Goal: Task Accomplishment & Management: Manage account settings

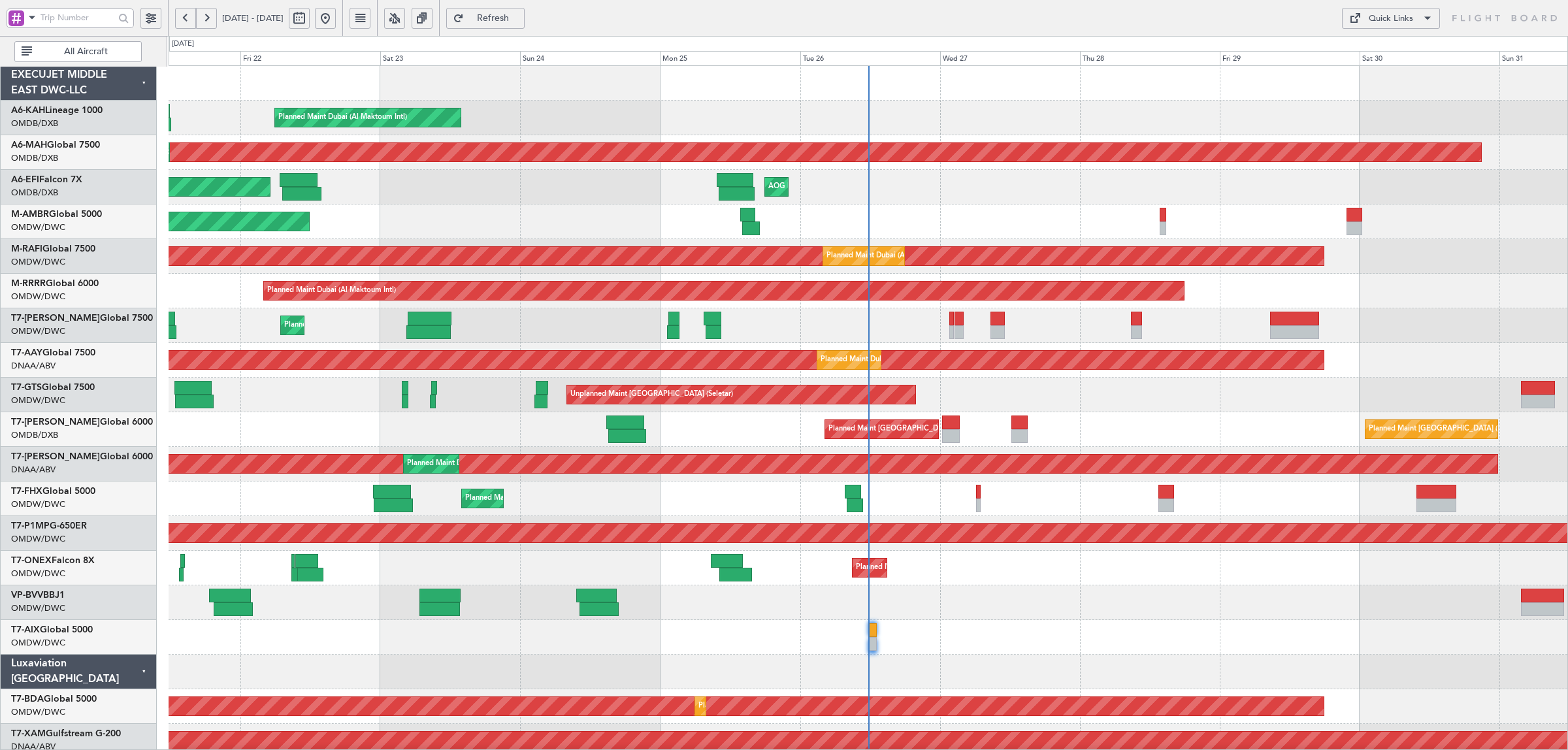
click at [336, 23] on button at bounding box center [326, 18] width 21 height 21
click at [65, 45] on button "All Aircraft" at bounding box center [78, 52] width 127 height 21
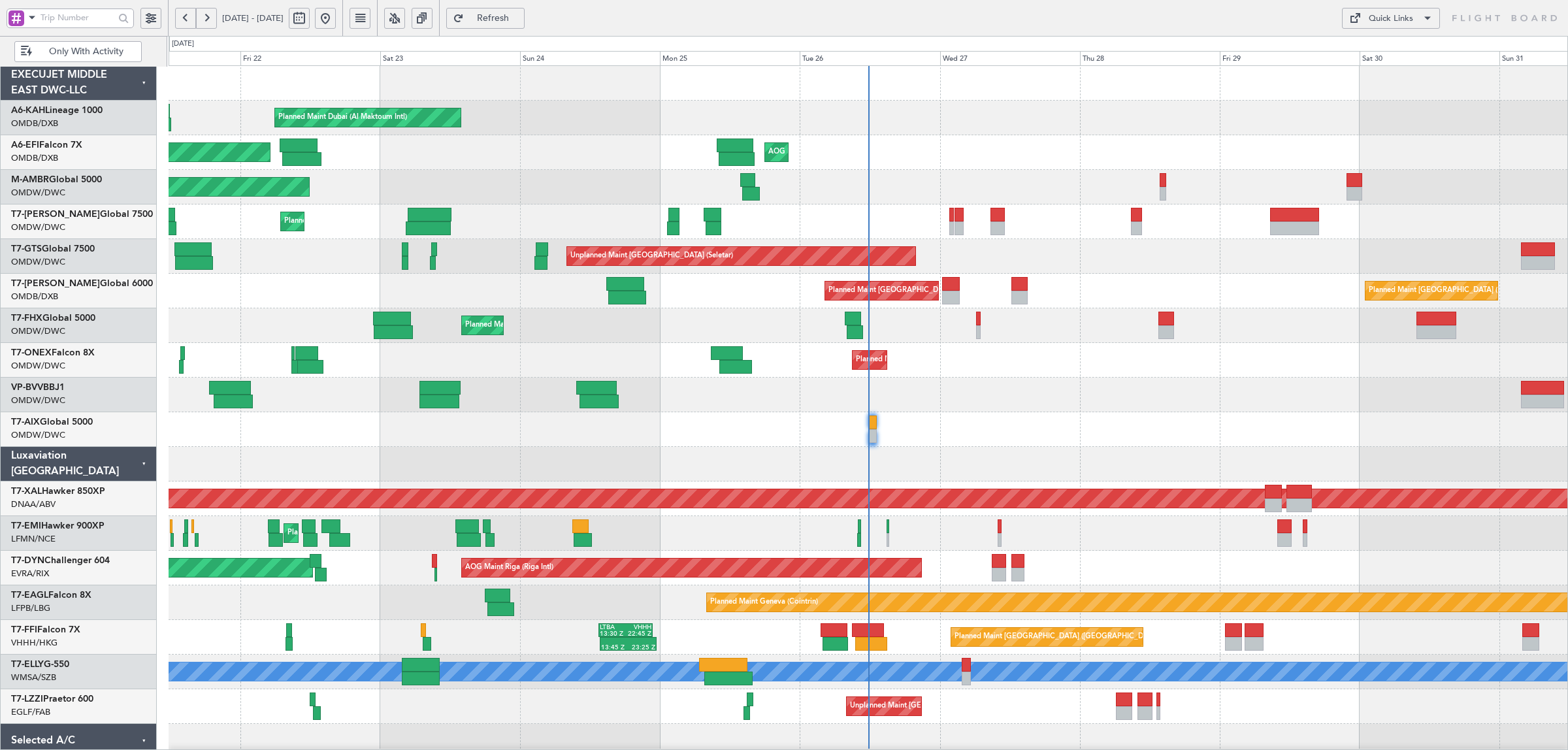
click at [32, 17] on span at bounding box center [32, 16] width 15 height 16
click at [38, 81] on span "A/C (Reg. or Type)" at bounding box center [66, 88] width 72 height 13
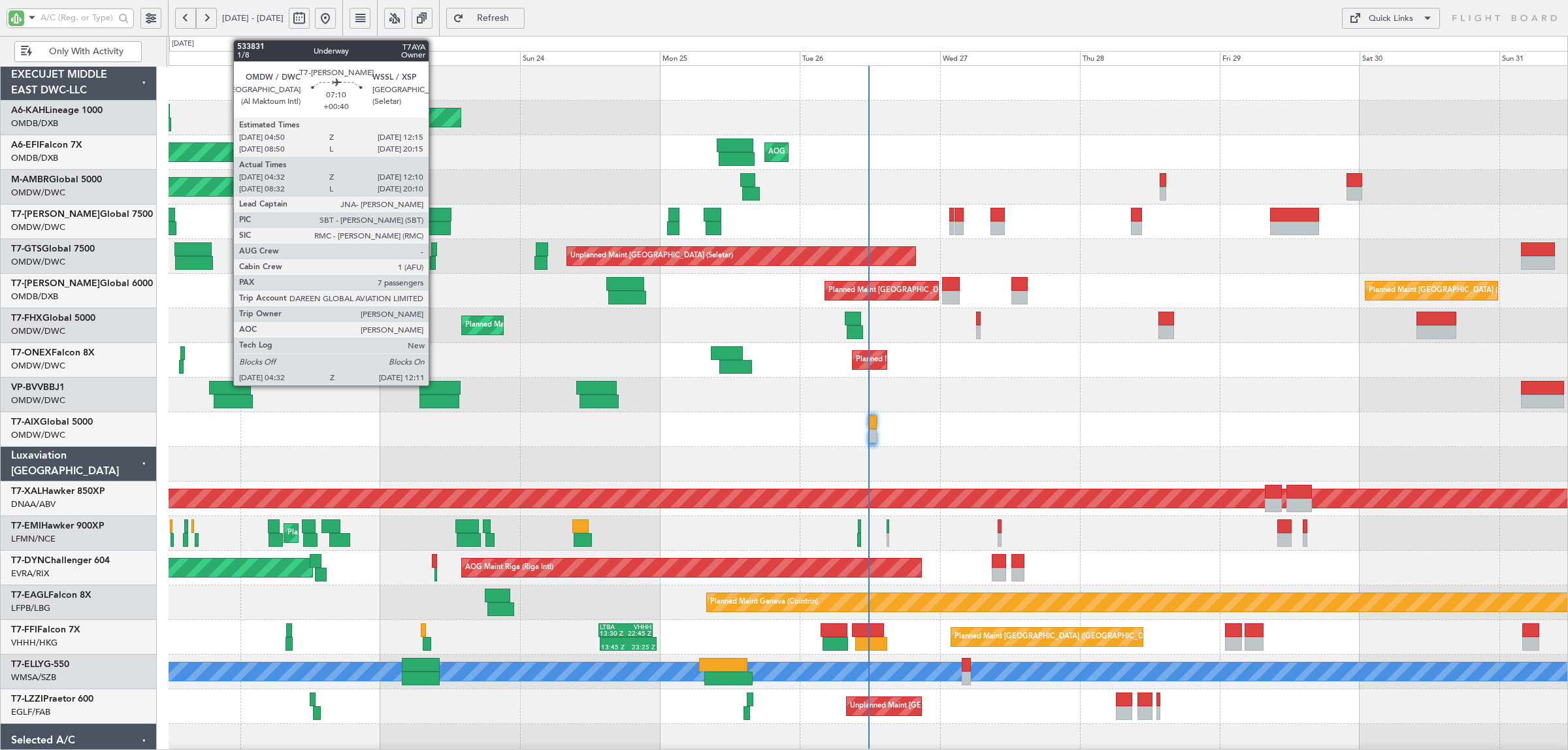
click at [435, 226] on div at bounding box center [428, 228] width 45 height 13
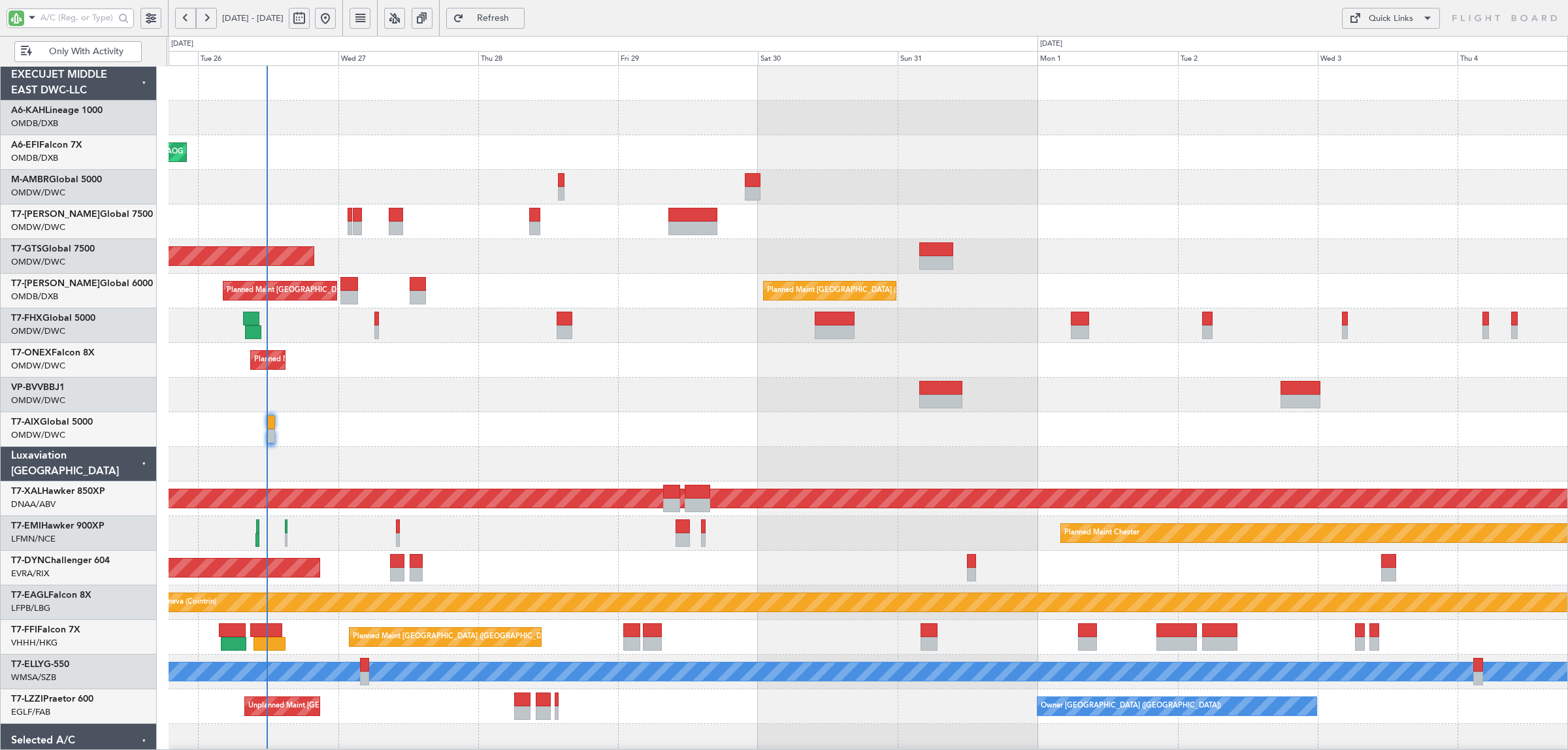
click at [317, 210] on div at bounding box center [868, 221] width 1398 height 35
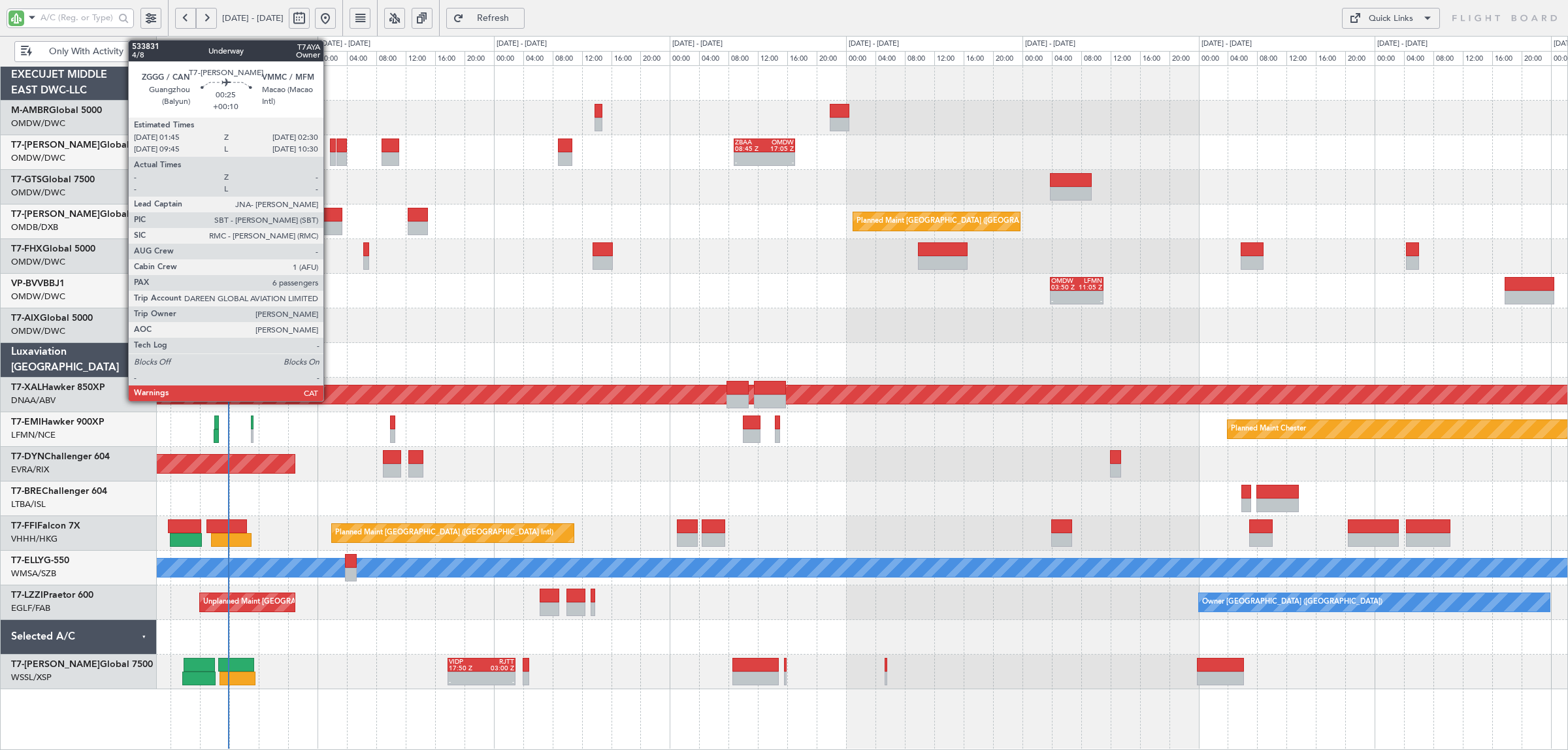
click at [330, 160] on div at bounding box center [333, 159] width 6 height 13
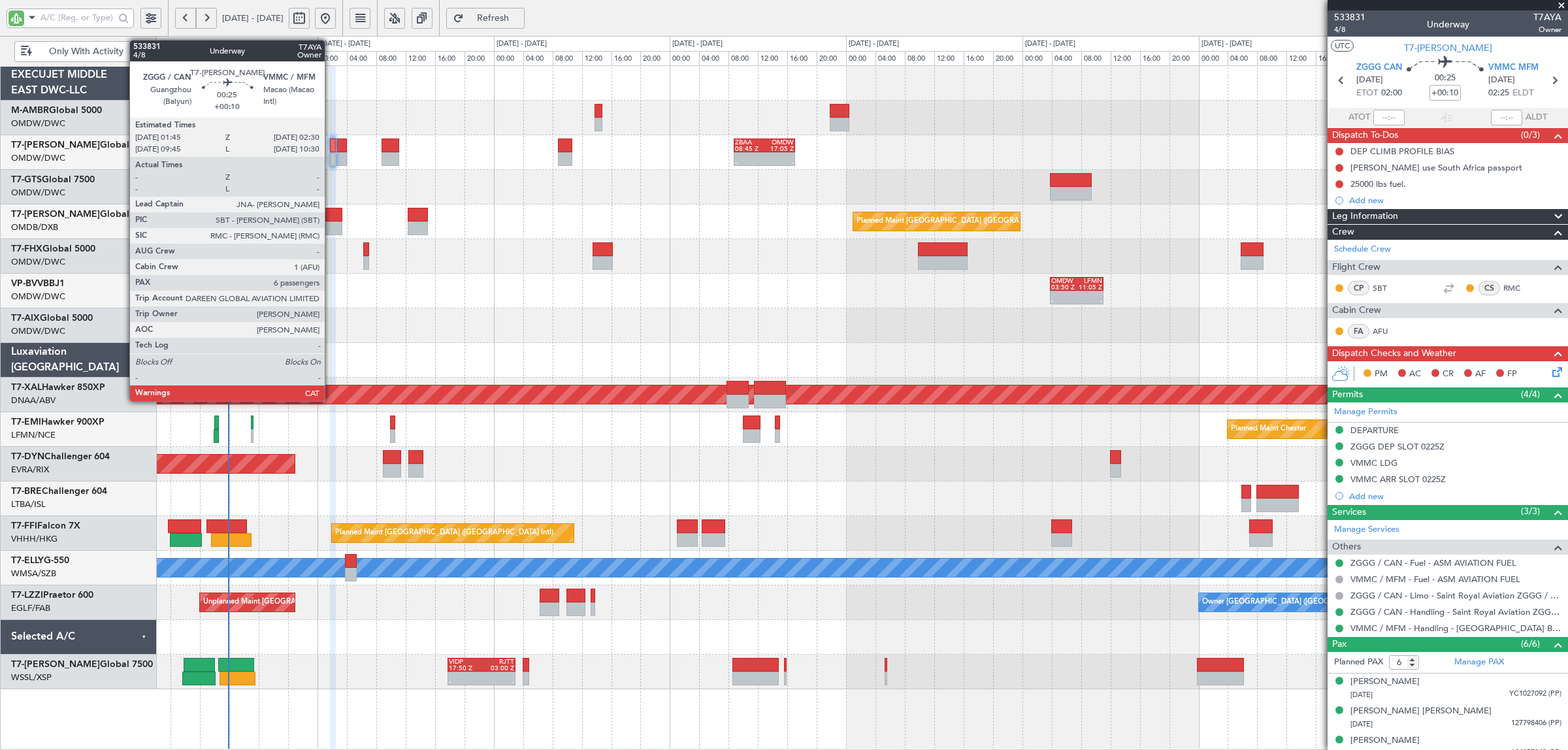
click at [331, 151] on div at bounding box center [333, 145] width 6 height 13
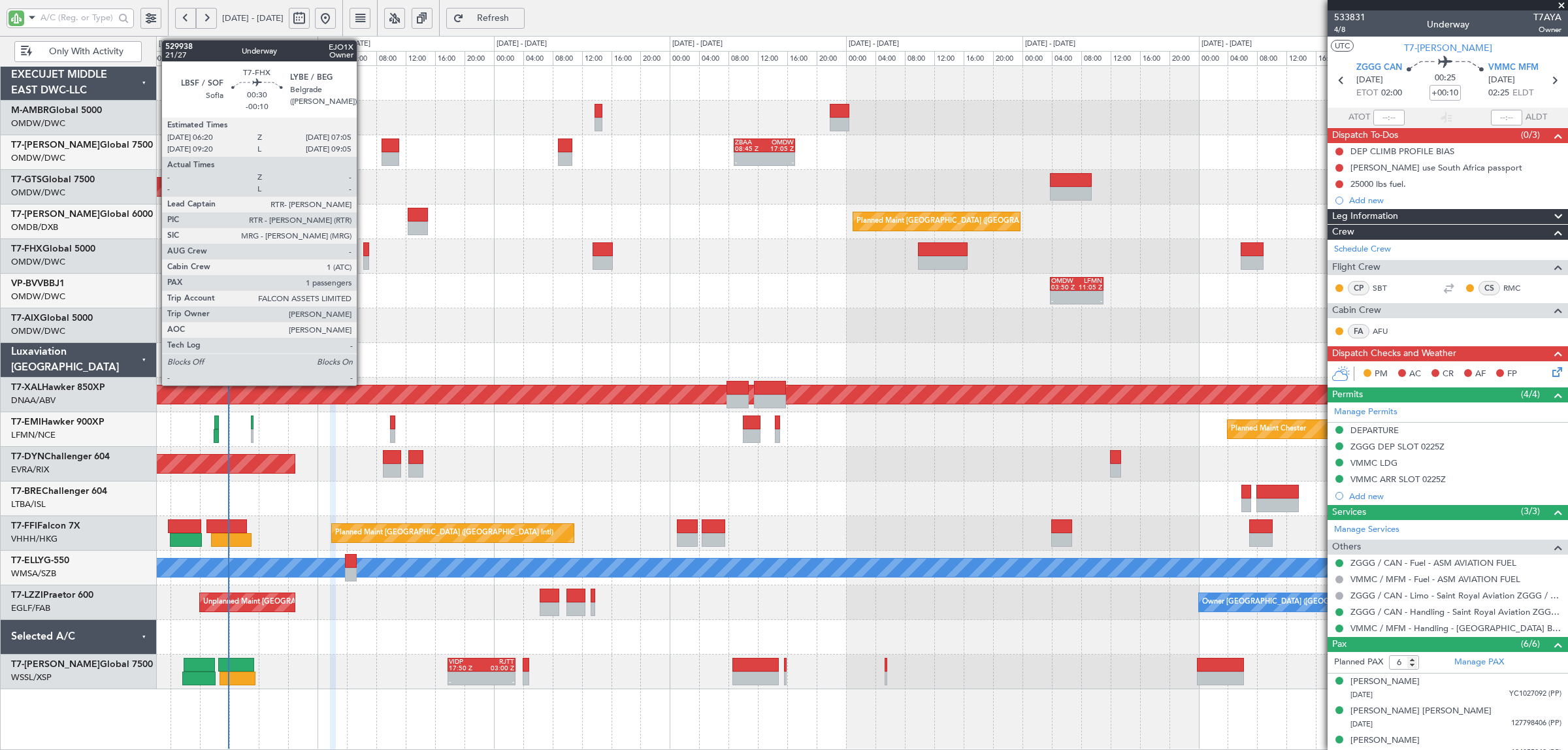
click at [363, 262] on div at bounding box center [366, 263] width 6 height 13
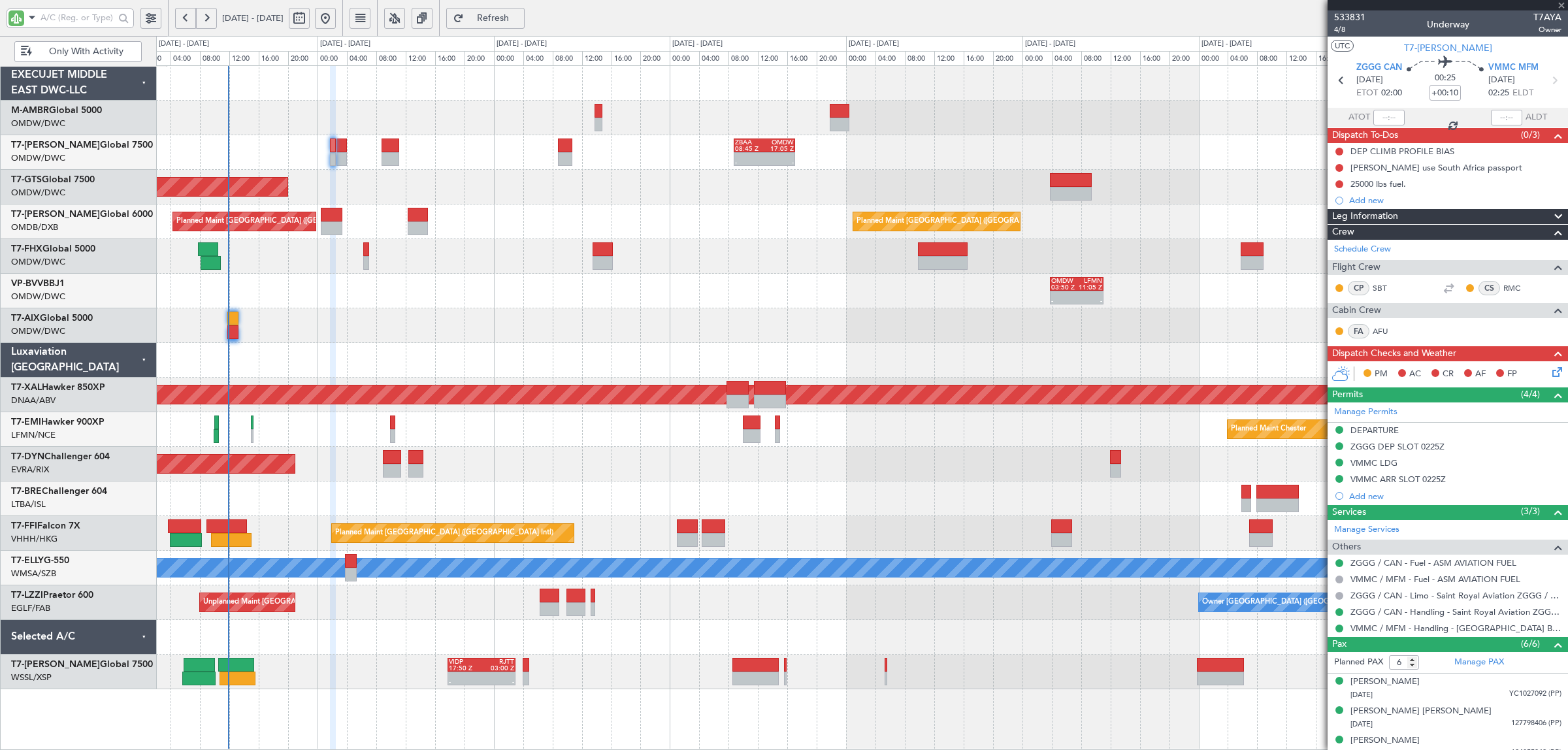
type input "-00:10"
type input "1"
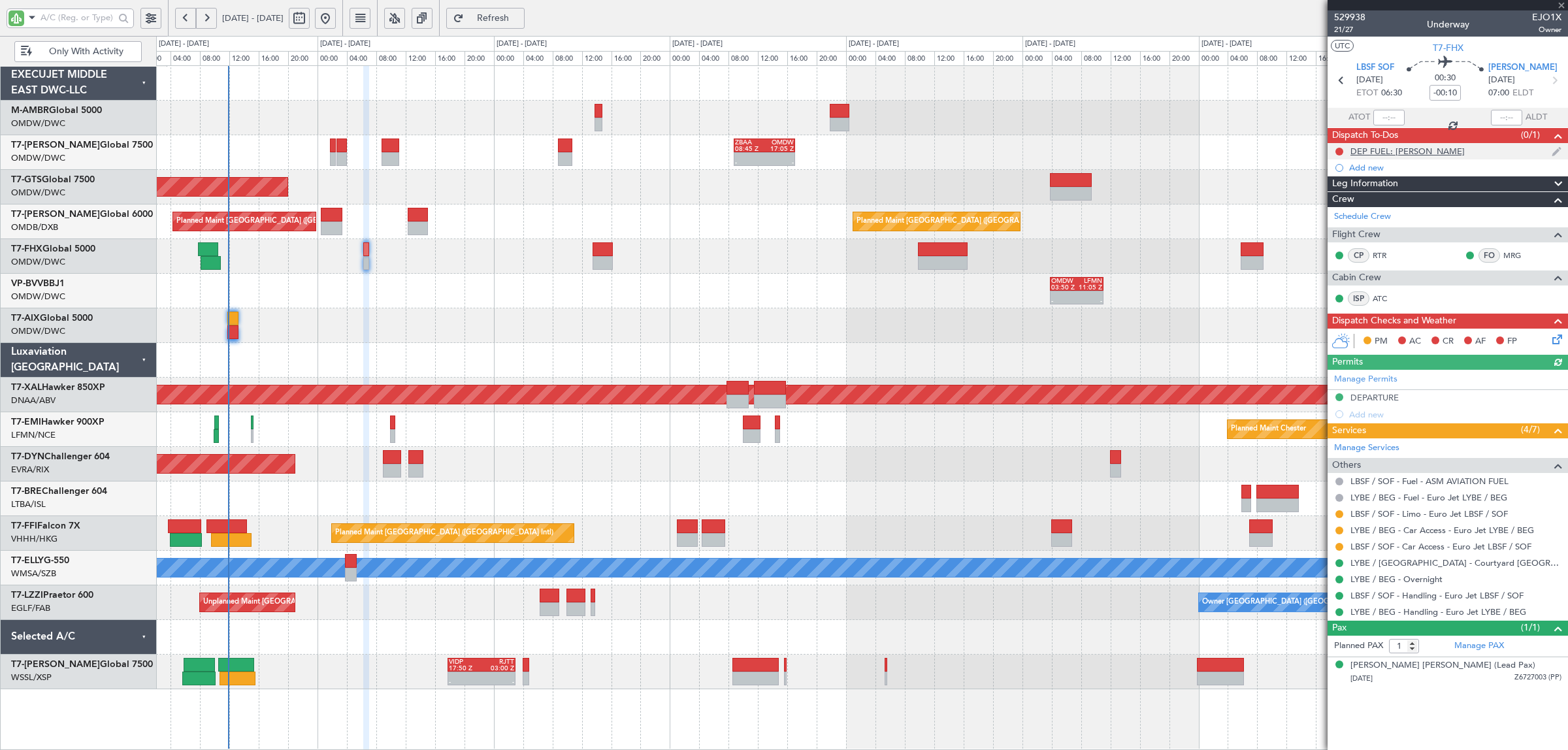
click at [1386, 151] on div "DEP FUEL: [PERSON_NAME]" at bounding box center [1407, 151] width 115 height 12
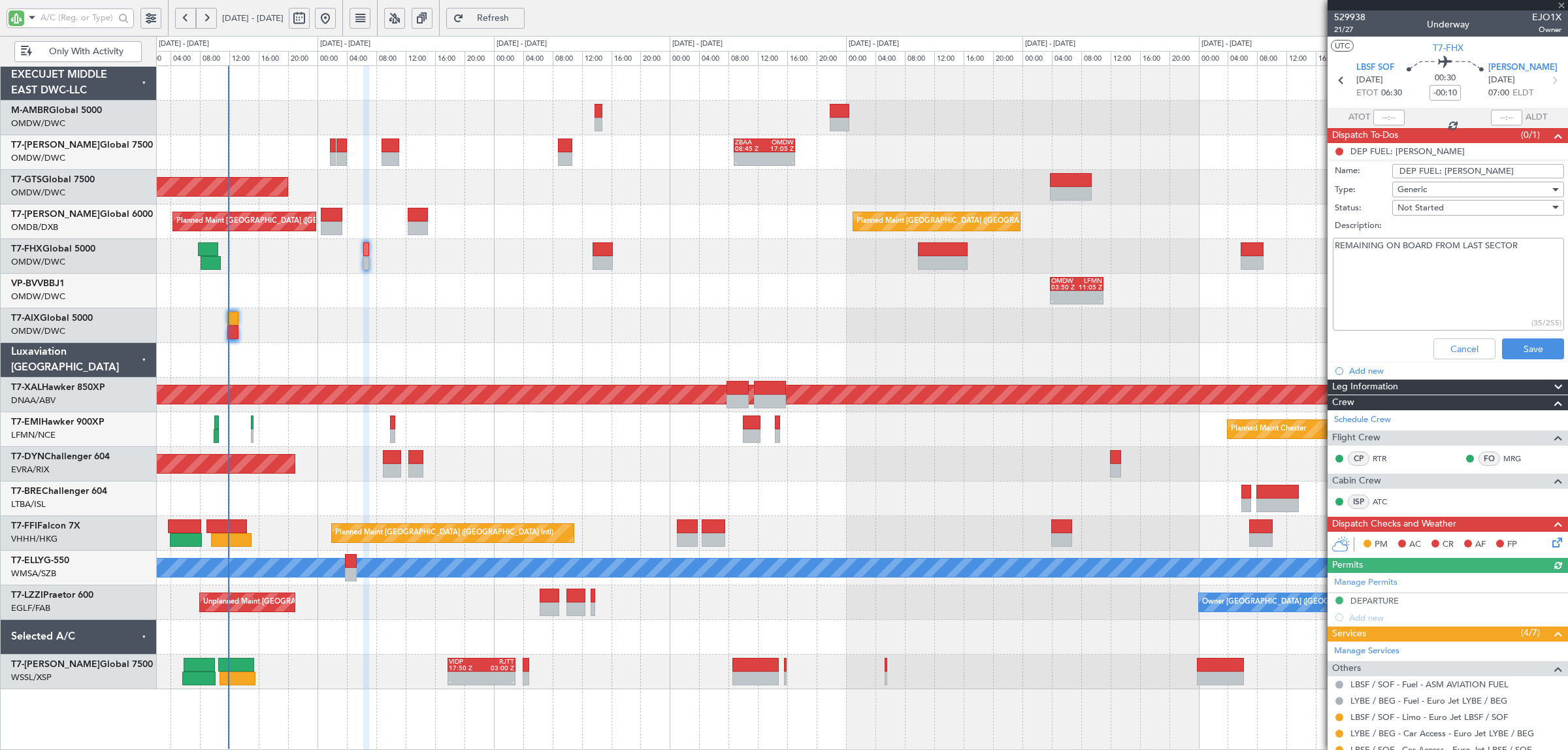
drag, startPoint x: 1470, startPoint y: 171, endPoint x: 1438, endPoint y: 171, distance: 32.0
click at [1438, 171] on input "DEP FUEL: [PERSON_NAME]" at bounding box center [1477, 170] width 171 height 14
type input "DEP FUEL: 22500 LBS"
click at [1517, 344] on button "Save" at bounding box center [1532, 349] width 62 height 21
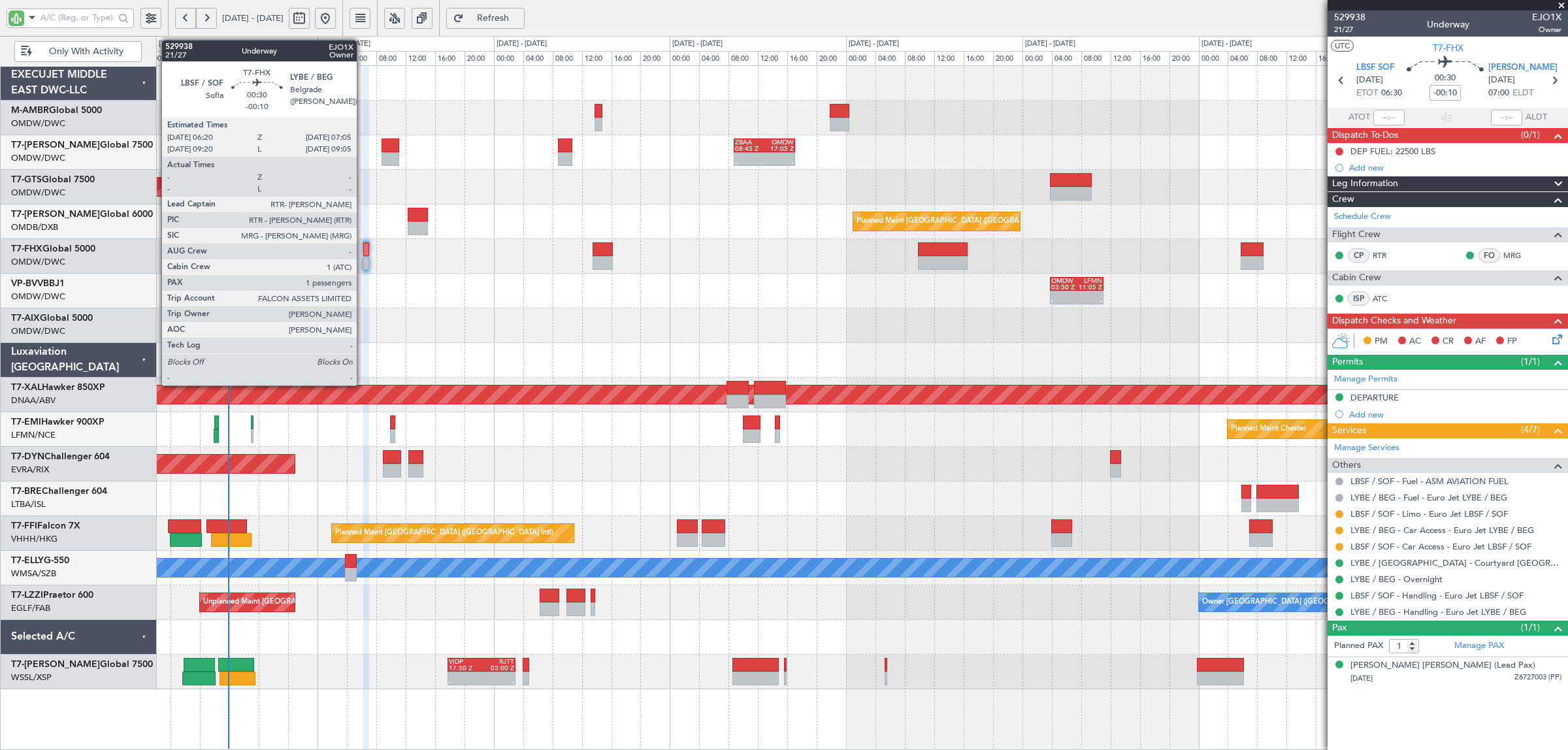
click at [363, 261] on div at bounding box center [366, 263] width 6 height 13
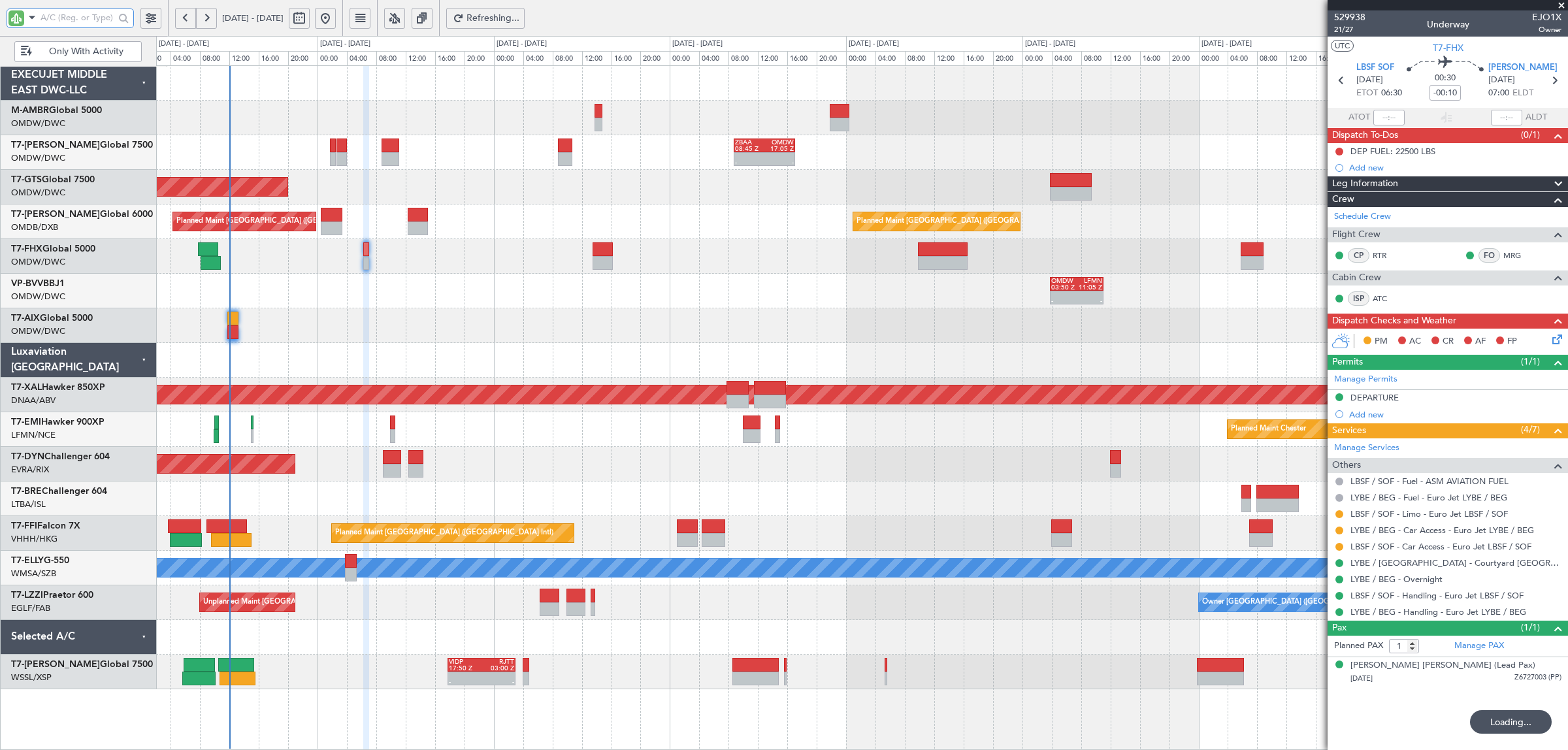
click at [58, 12] on input "text" at bounding box center [77, 17] width 74 height 19
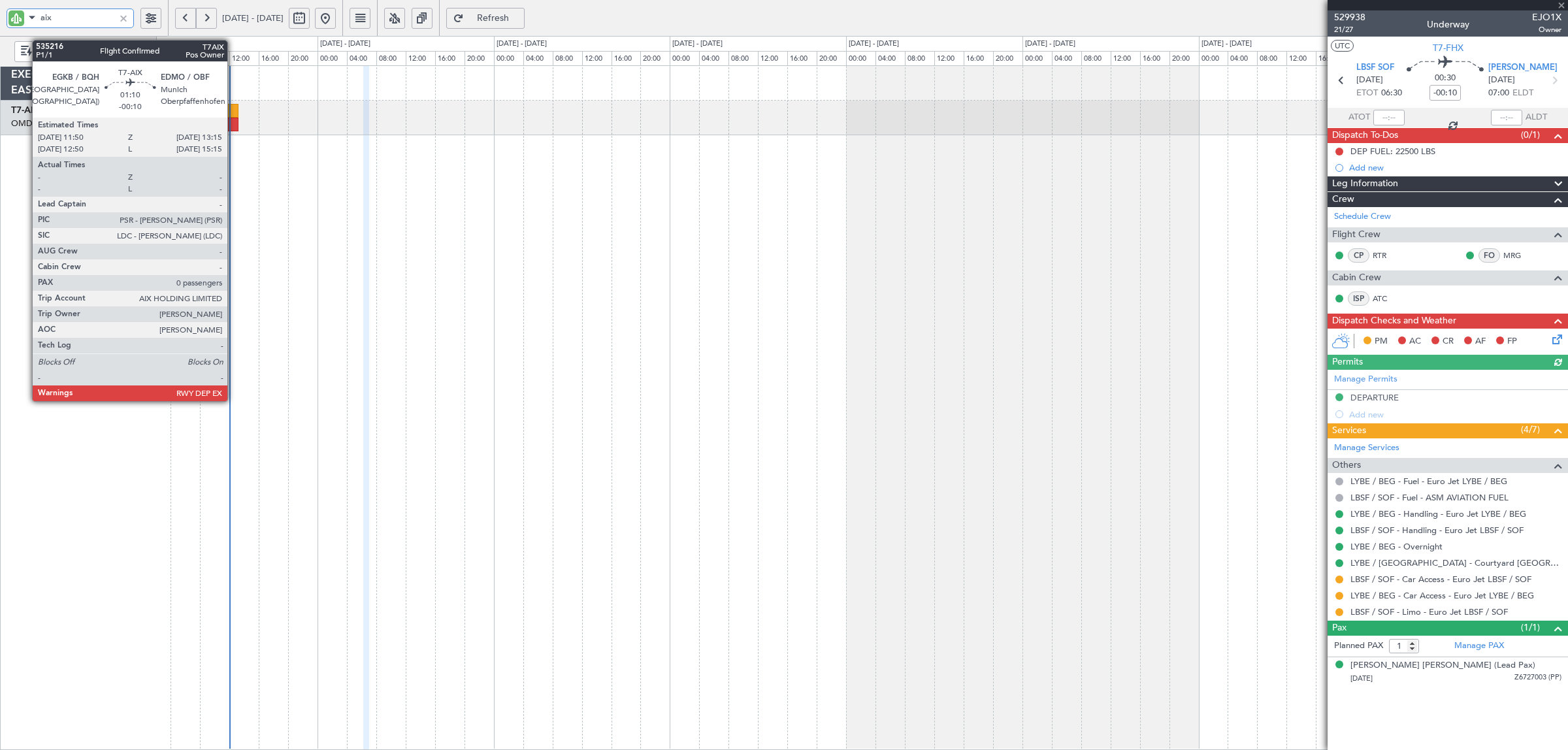
click at [234, 119] on div at bounding box center [232, 124] width 11 height 13
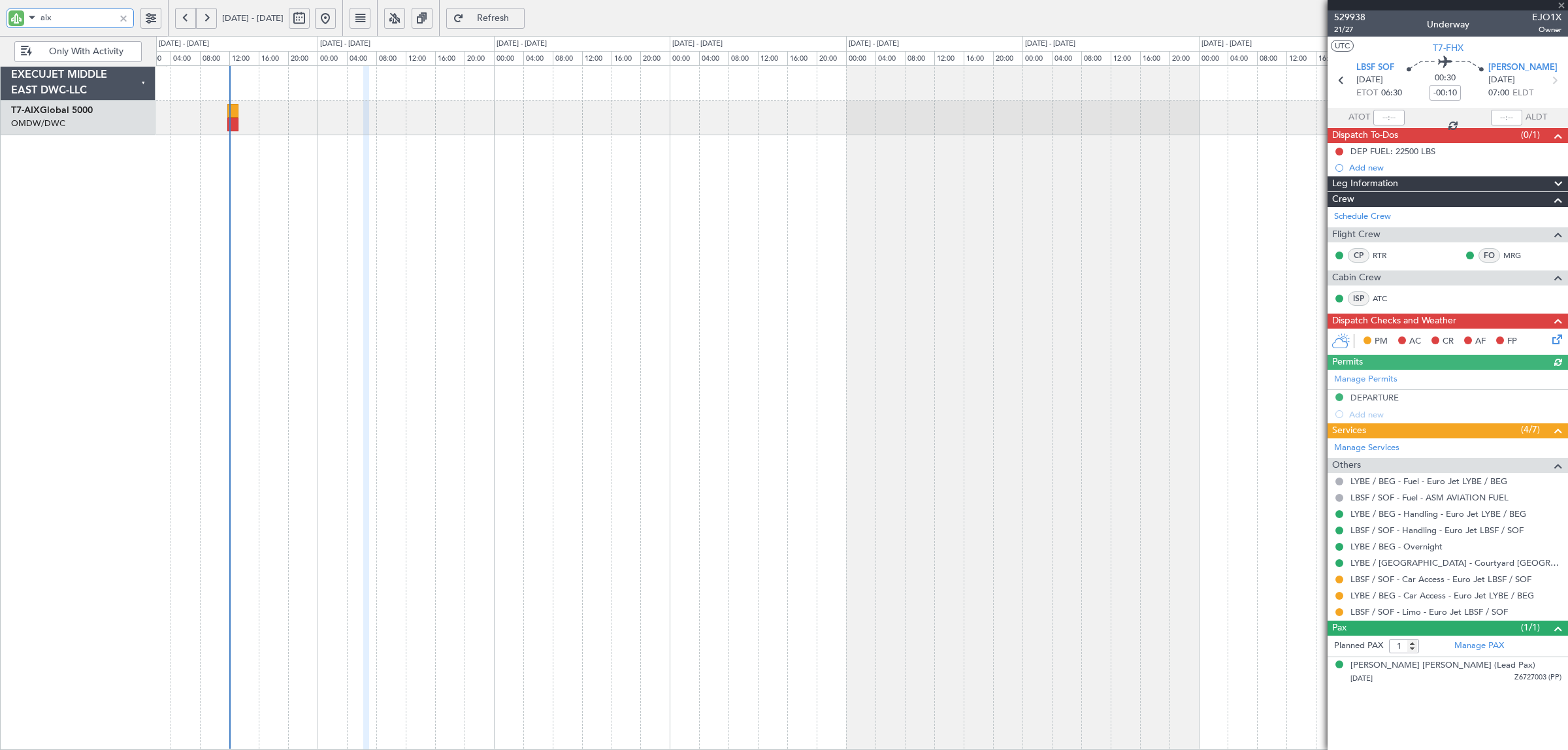
type input "aix"
type input "0"
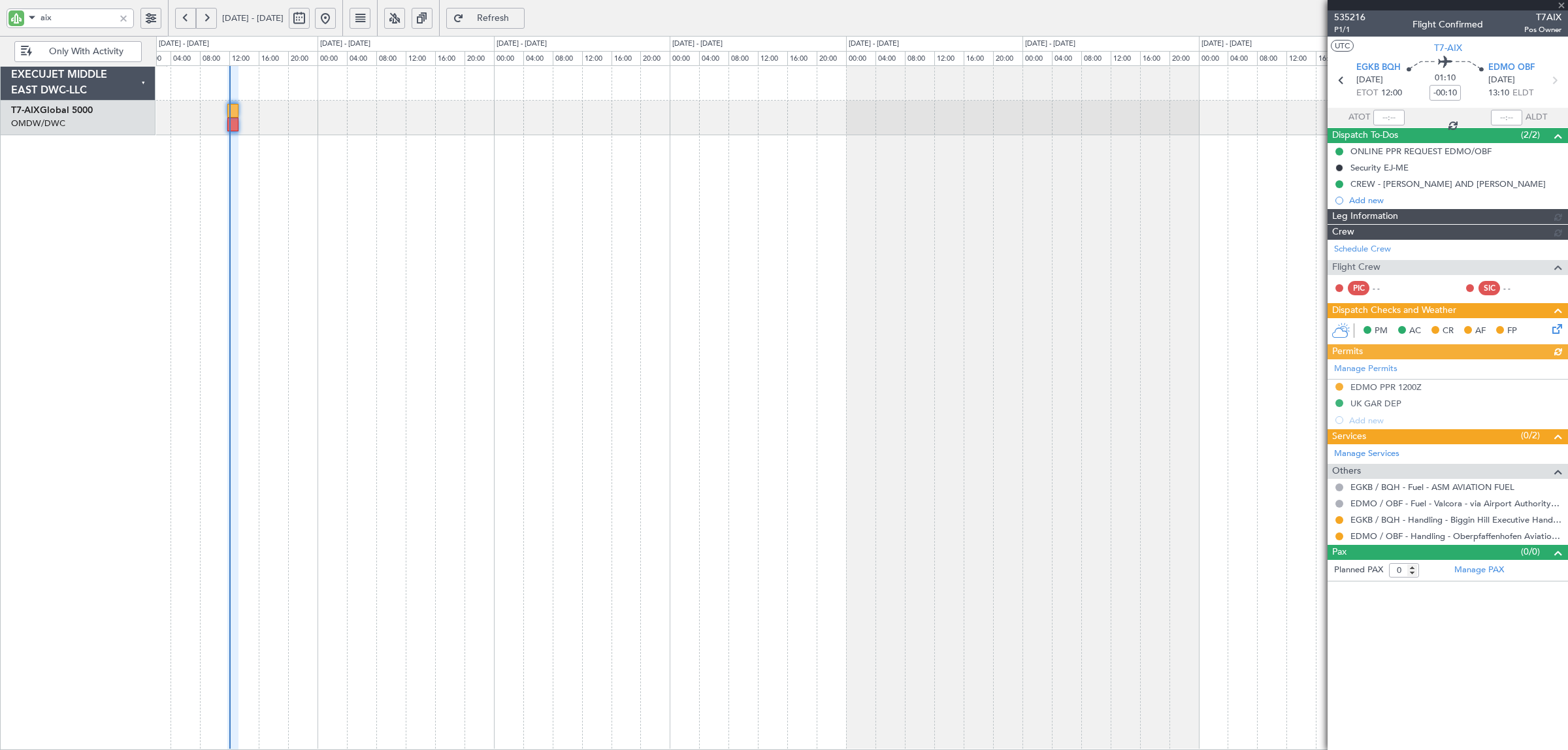
type input "[PERSON_NAME] ([PERSON_NAME])"
type input "7125"
drag, startPoint x: 1337, startPoint y: 518, endPoint x: 1337, endPoint y: 529, distance: 11.0
click at [1337, 518] on button at bounding box center [1339, 520] width 8 height 8
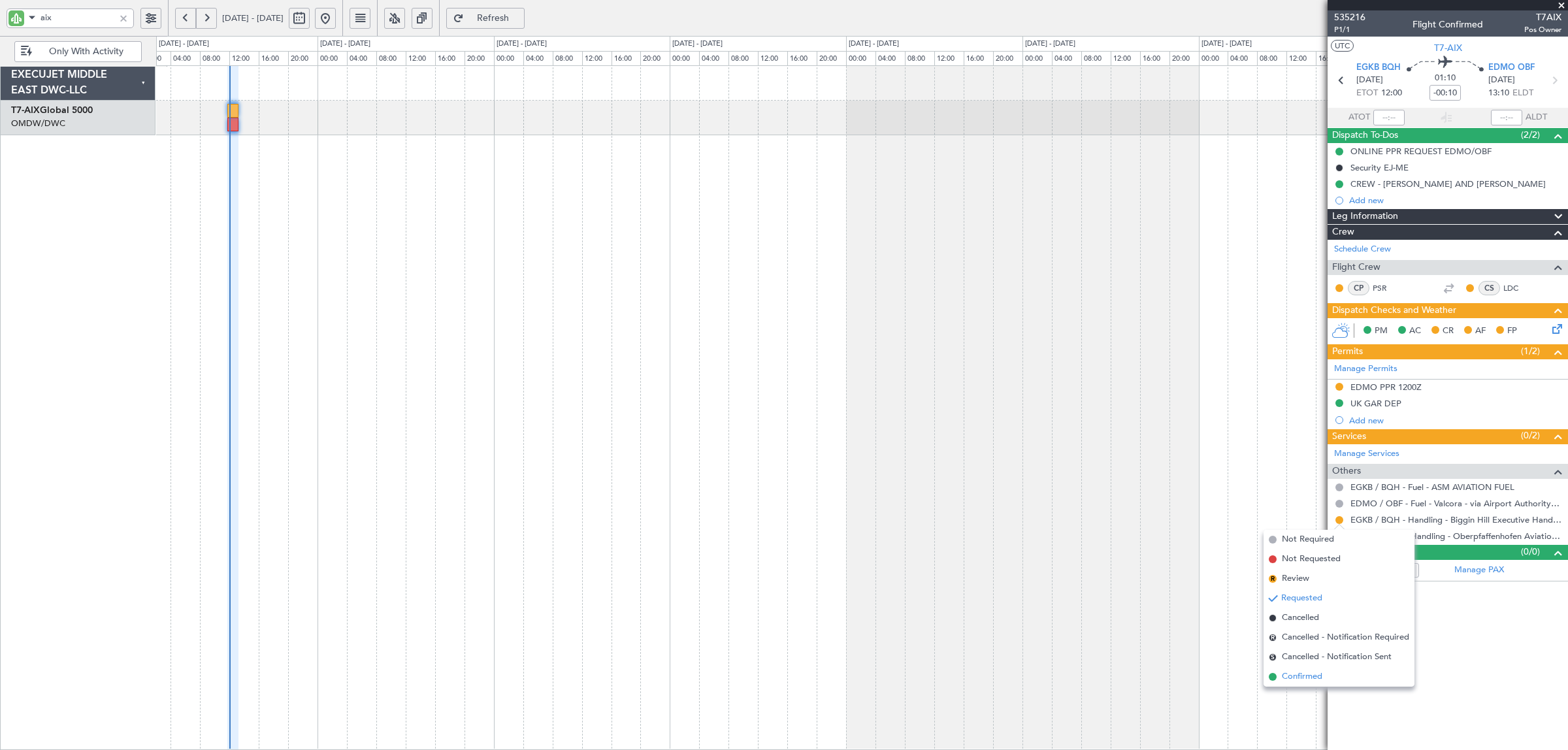
click at [1319, 674] on span "Confirmed" at bounding box center [1302, 677] width 40 height 13
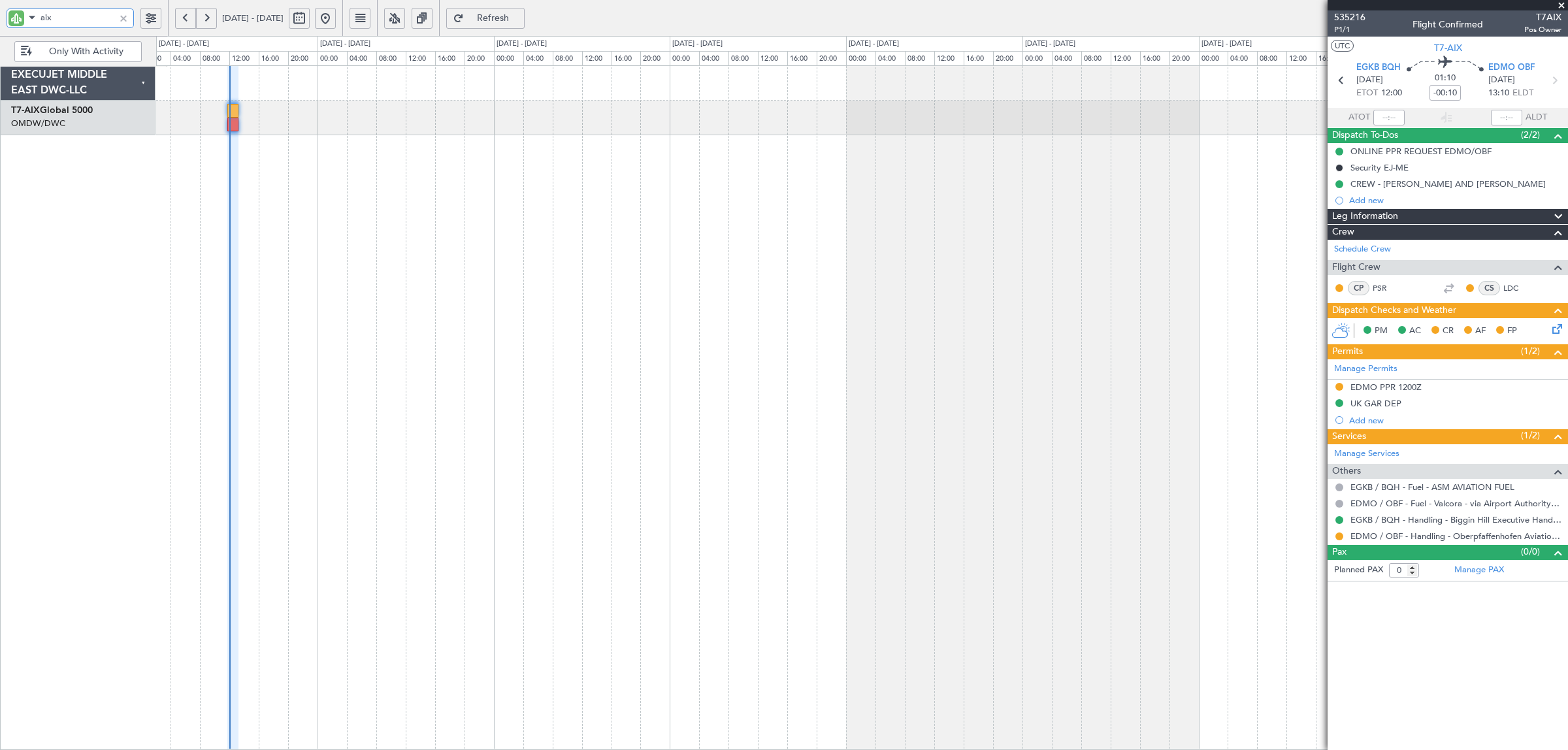
drag, startPoint x: 91, startPoint y: 23, endPoint x: -25, endPoint y: 16, distance: 116.2
click at [0, 16] on html "aix [DATE] - [DATE] Refresh Quick Links Only With Activity EXECUJET MIDDLE EAST…" at bounding box center [784, 375] width 1568 height 750
drag, startPoint x: 70, startPoint y: 21, endPoint x: 5, endPoint y: 19, distance: 65.0
click at [5, 19] on div "aya" at bounding box center [84, 17] width 168 height 36
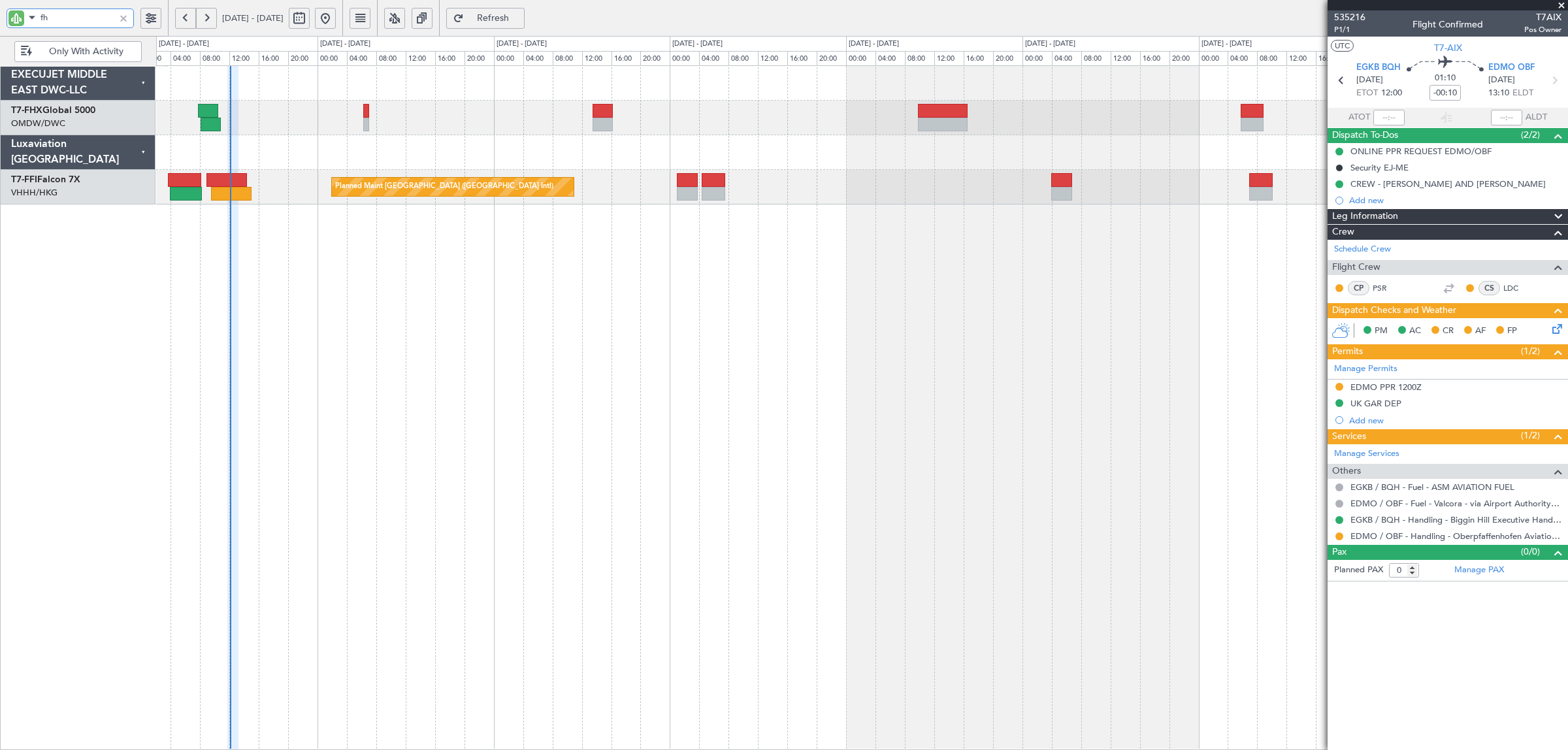
type input "fhx"
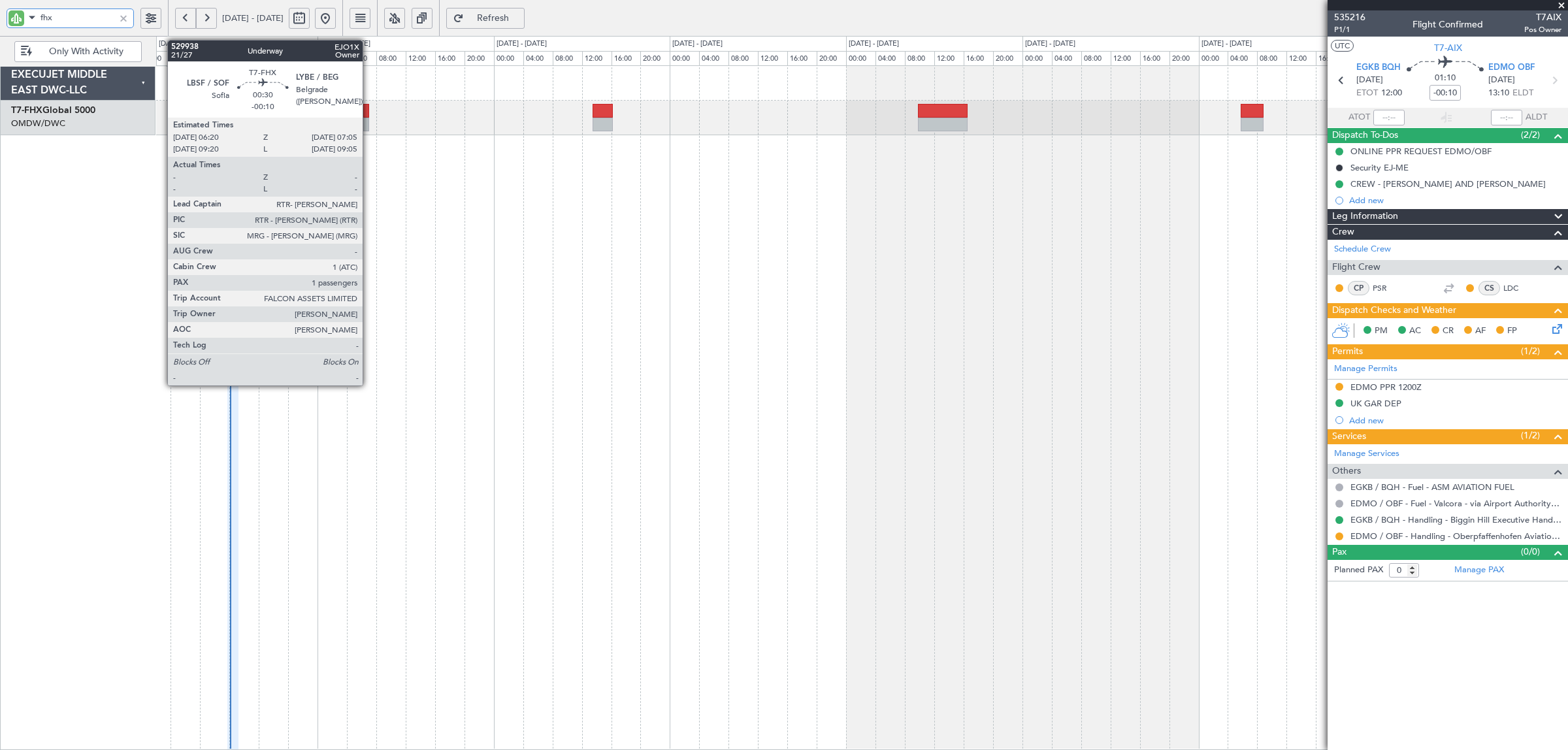
click at [369, 126] on div at bounding box center [366, 124] width 6 height 13
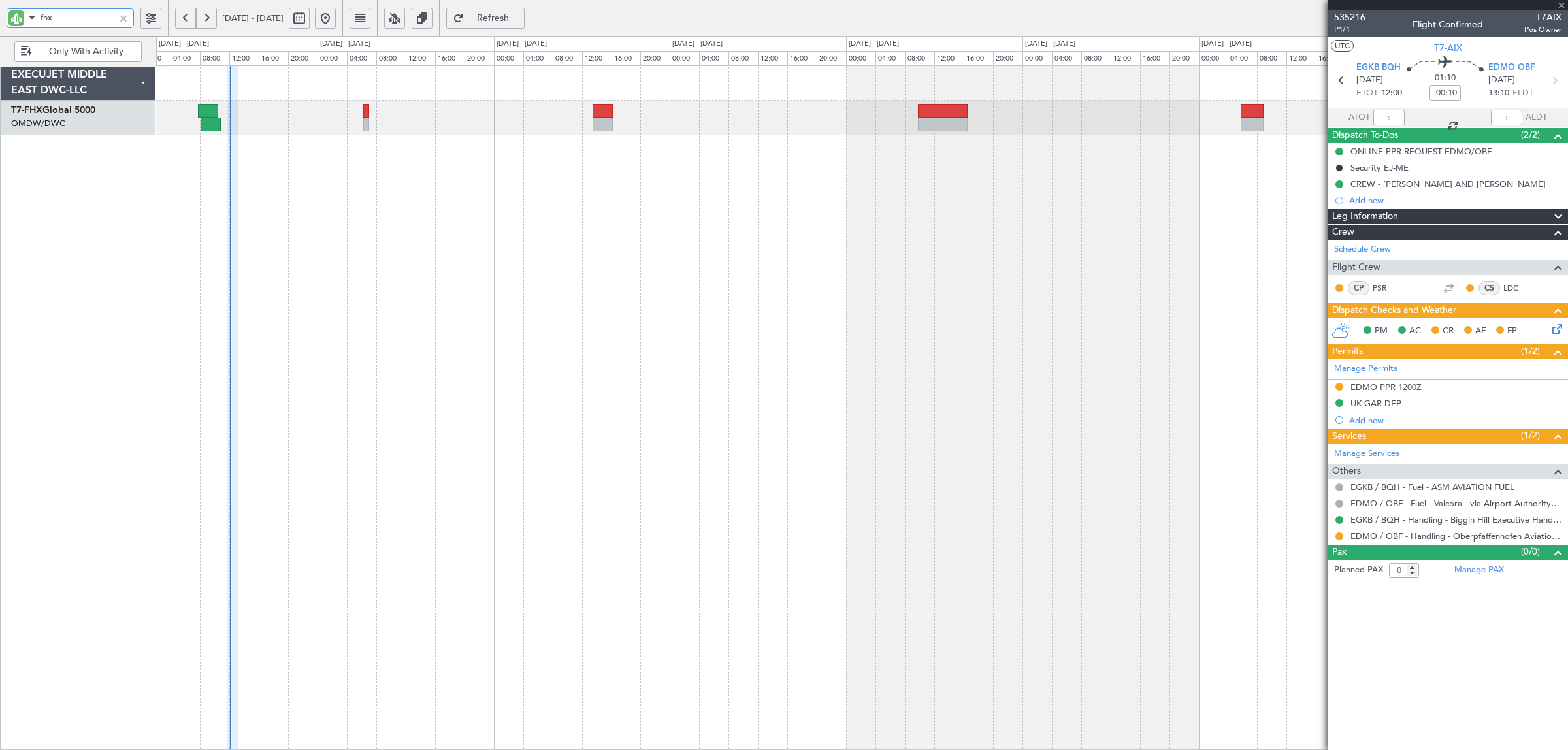
type input "1"
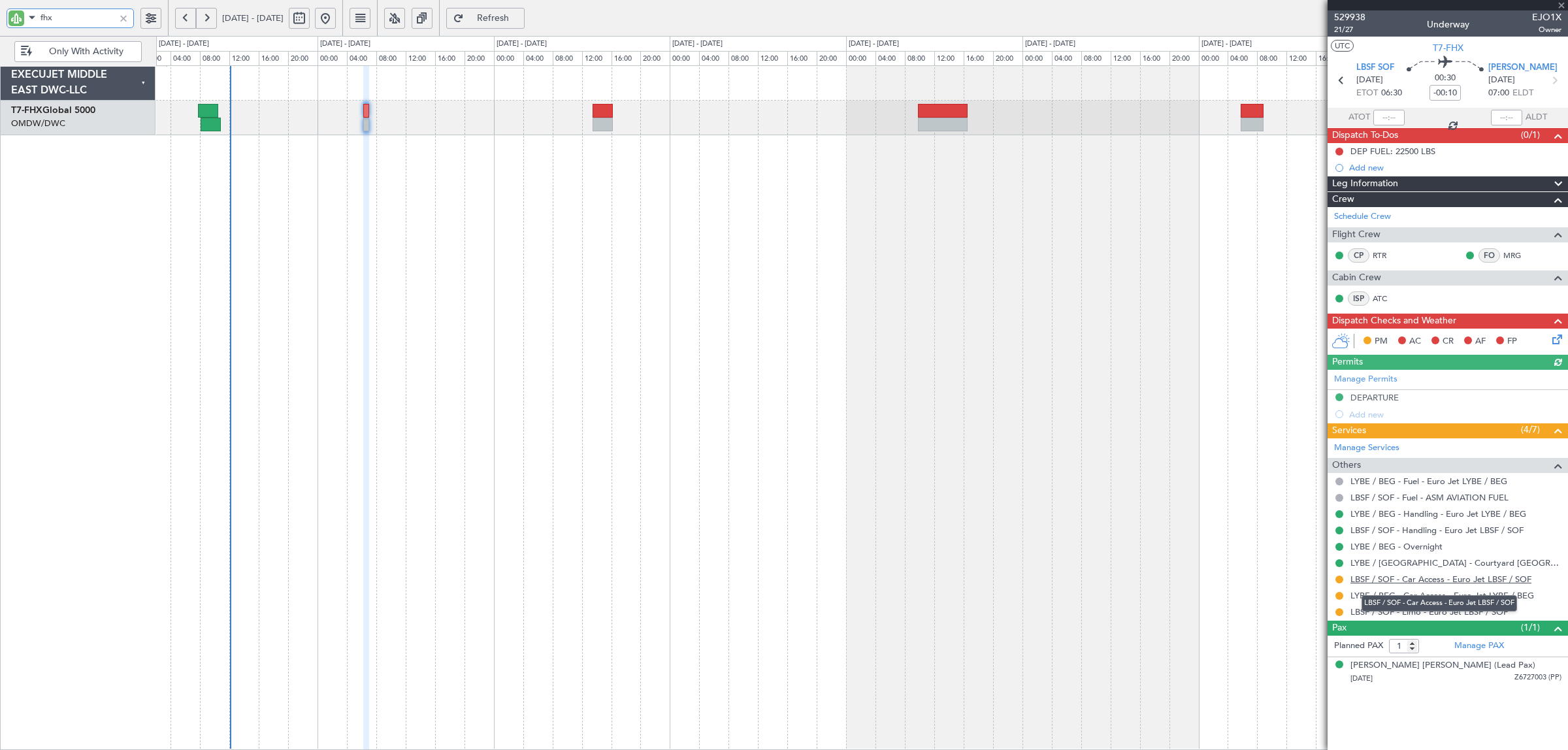
type input "fhx"
click at [1399, 580] on link "LBSF / SOF - Car Access - Euro Jet LBSF / SOF" at bounding box center [1441, 579] width 181 height 12
click at [120, 18] on div at bounding box center [123, 18] width 14 height 14
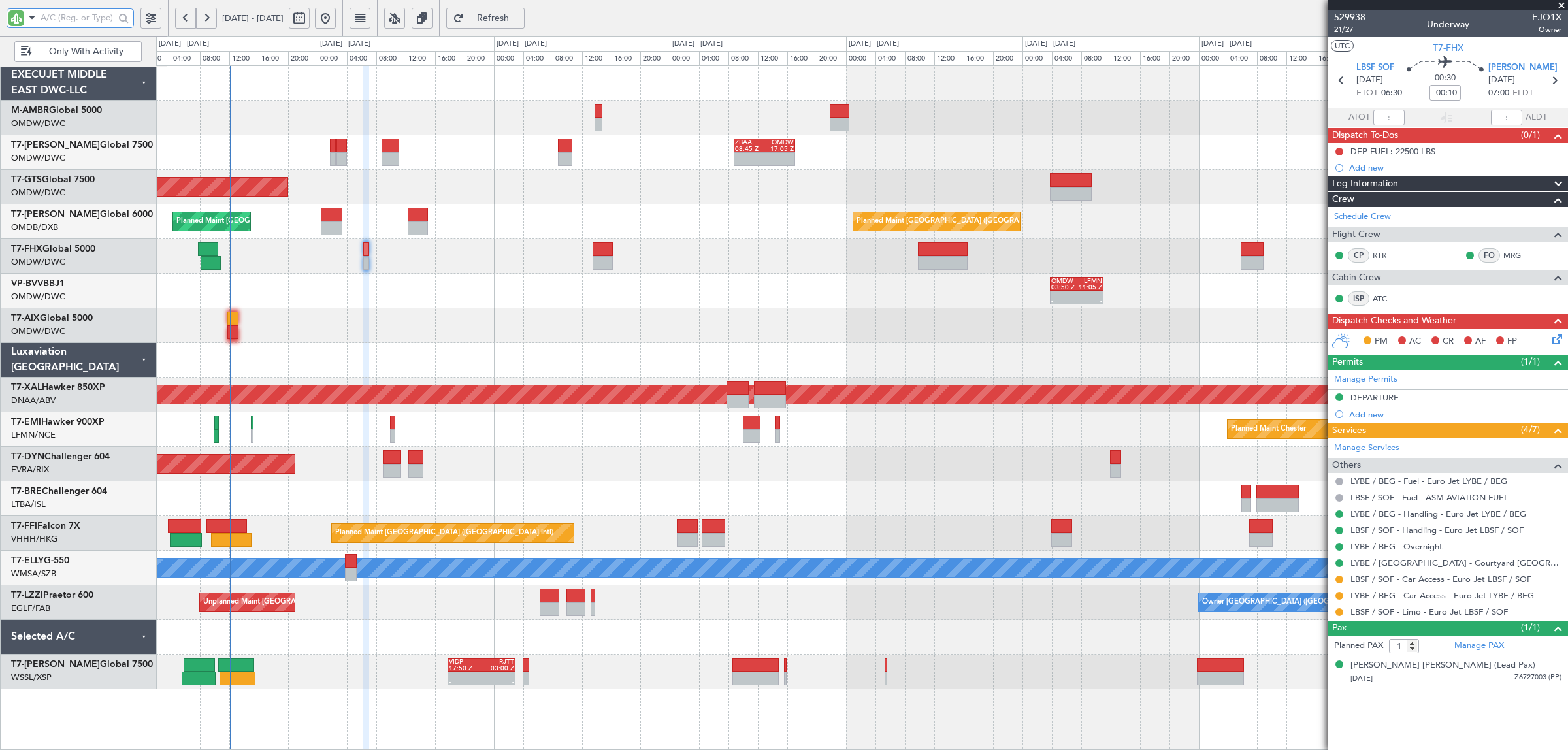
click at [383, 325] on div at bounding box center [861, 325] width 1411 height 35
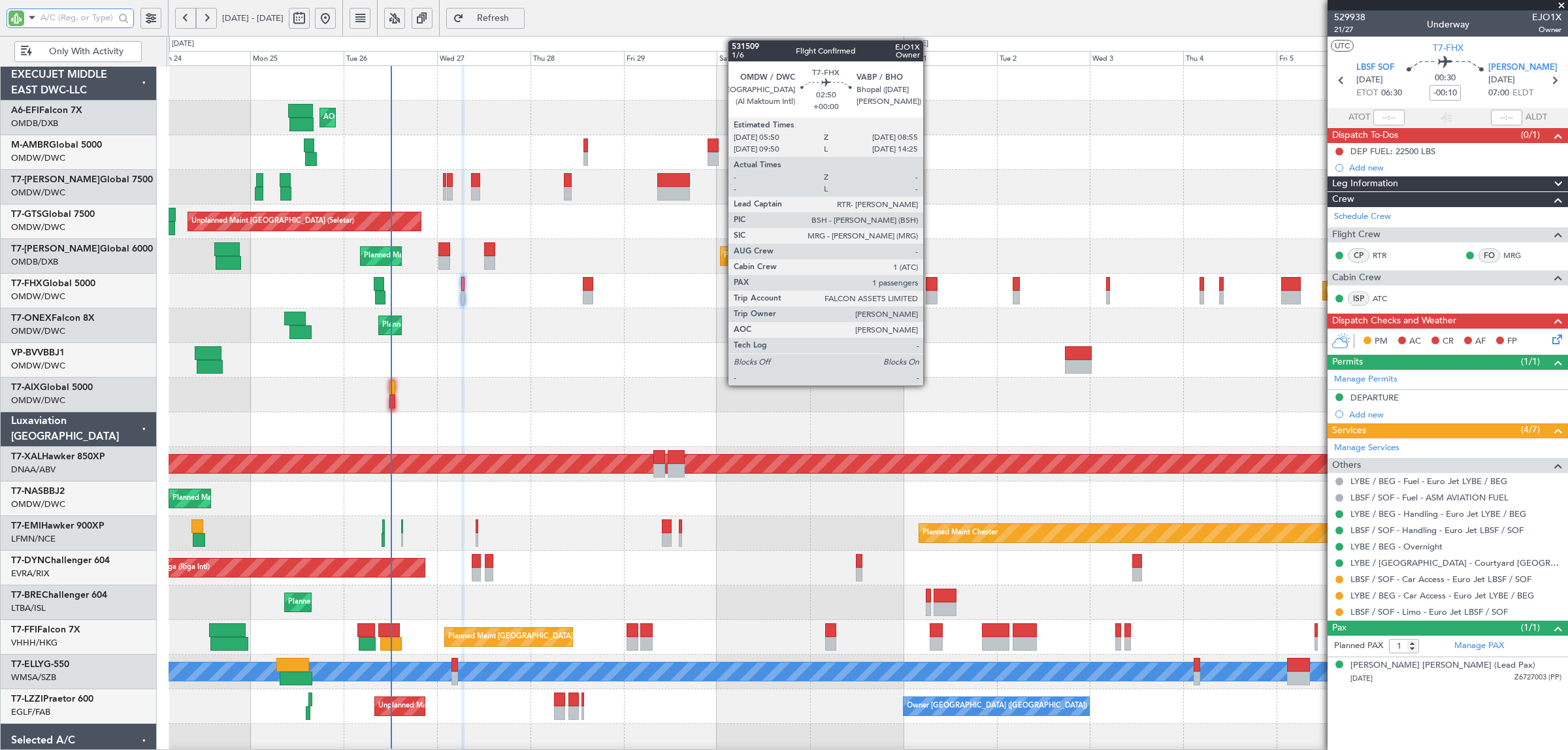
click at [929, 297] on div at bounding box center [931, 297] width 13 height 13
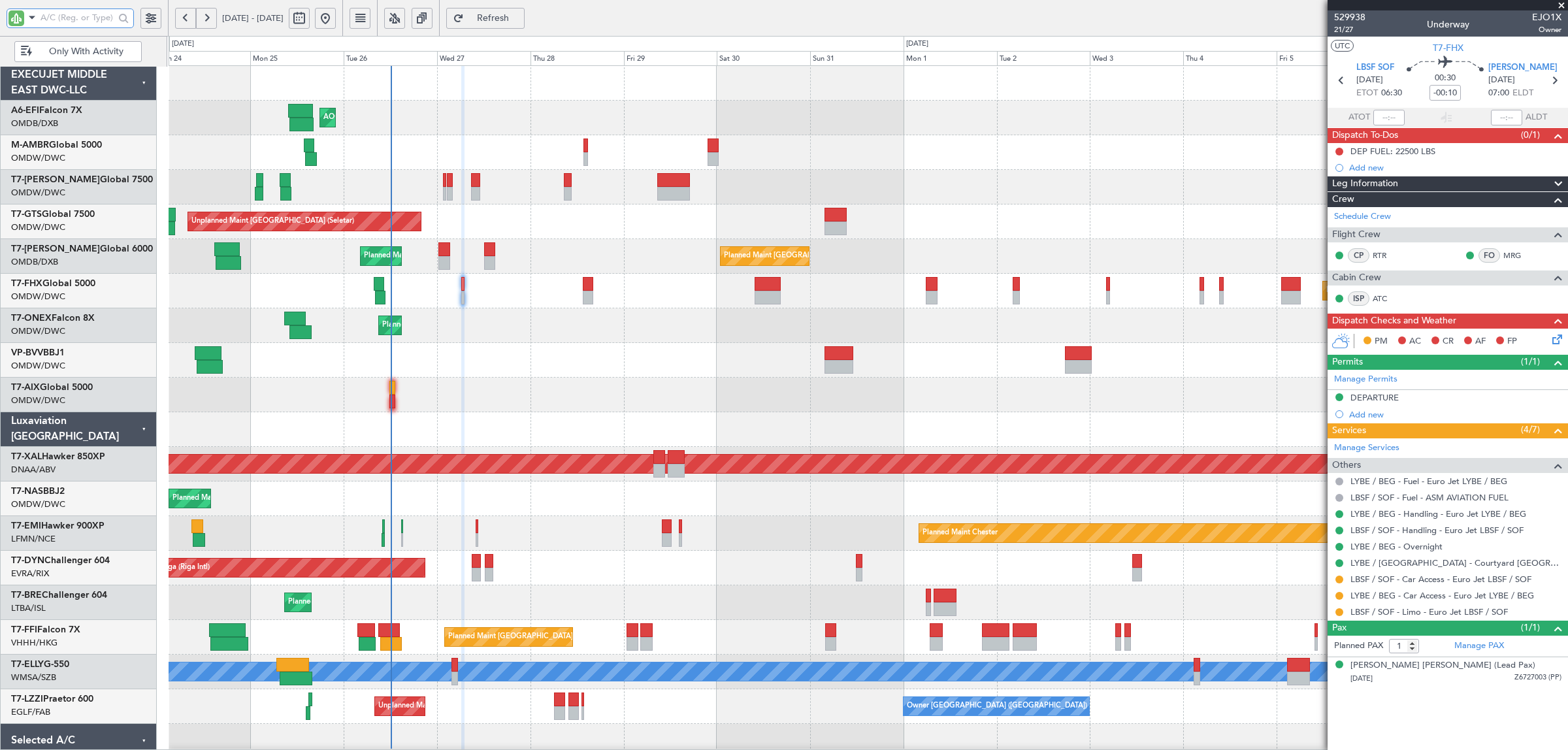
click at [583, 349] on div at bounding box center [868, 360] width 1398 height 35
click at [600, 368] on div at bounding box center [868, 360] width 1398 height 35
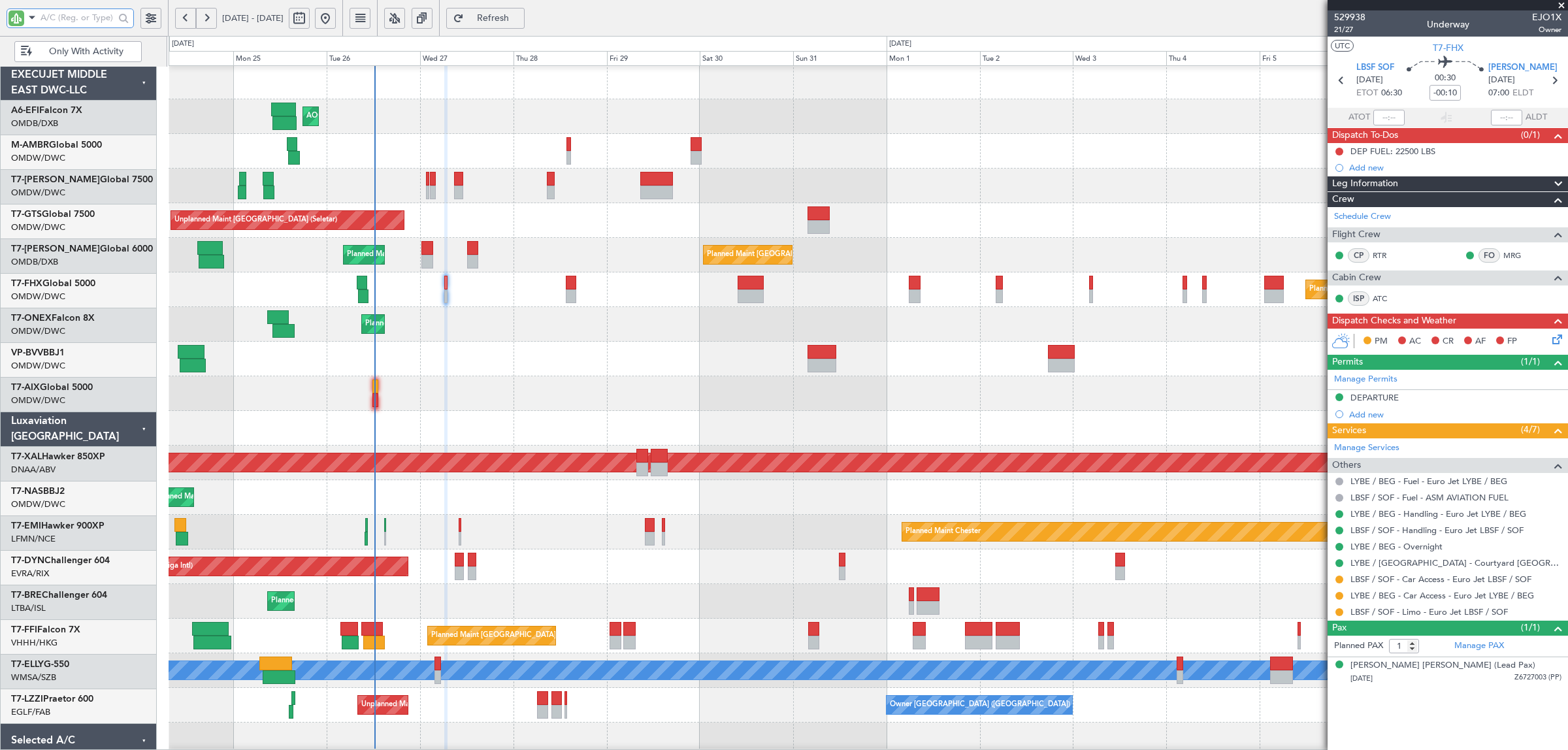
scroll to position [2, 0]
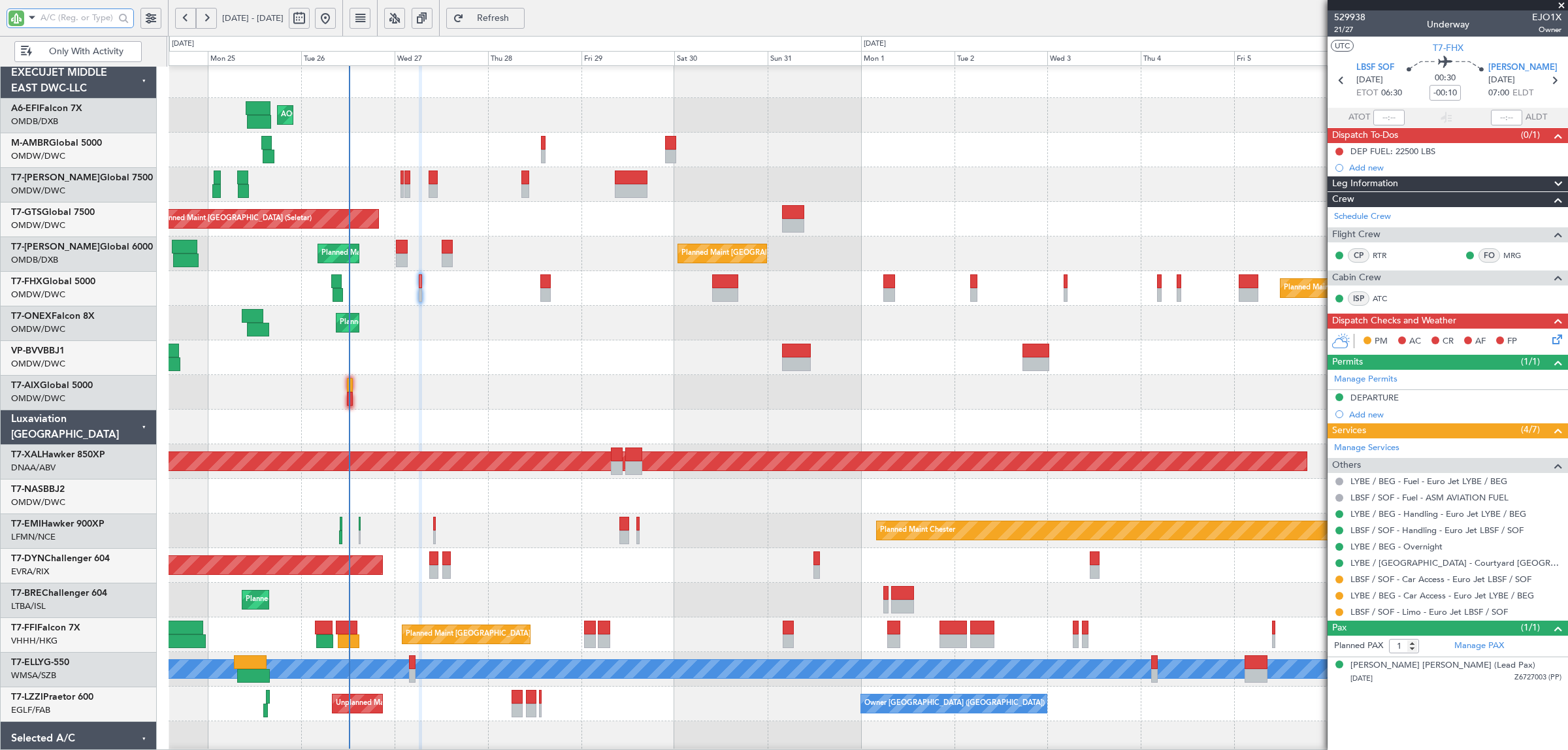
click at [439, 389] on div at bounding box center [868, 392] width 1398 height 35
click at [494, 391] on div at bounding box center [868, 392] width 1398 height 35
click at [458, 356] on div at bounding box center [868, 357] width 1398 height 35
click at [497, 341] on div at bounding box center [868, 357] width 1398 height 35
click at [431, 392] on div at bounding box center [868, 392] width 1398 height 35
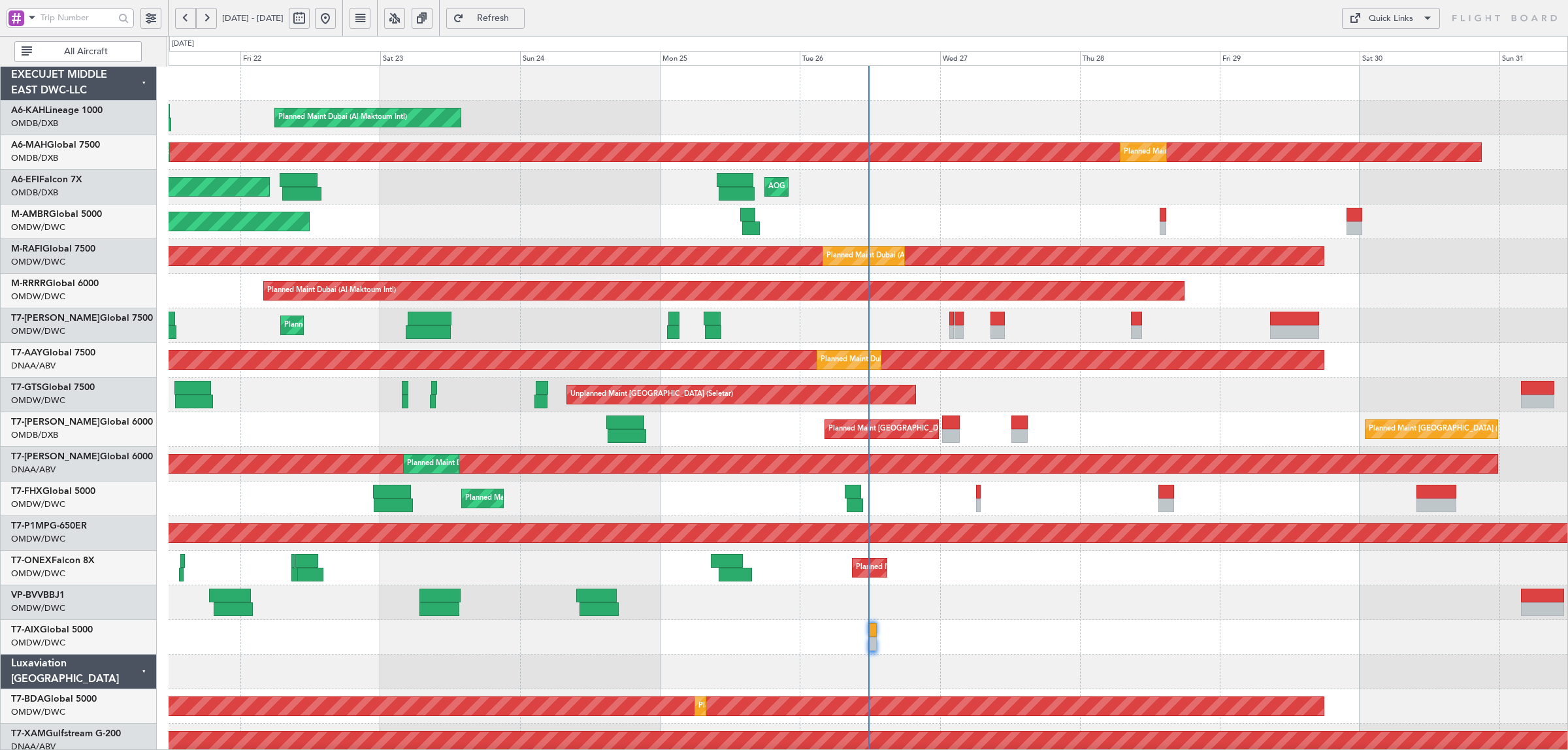
click at [64, 49] on span "All Aircraft" at bounding box center [86, 51] width 102 height 9
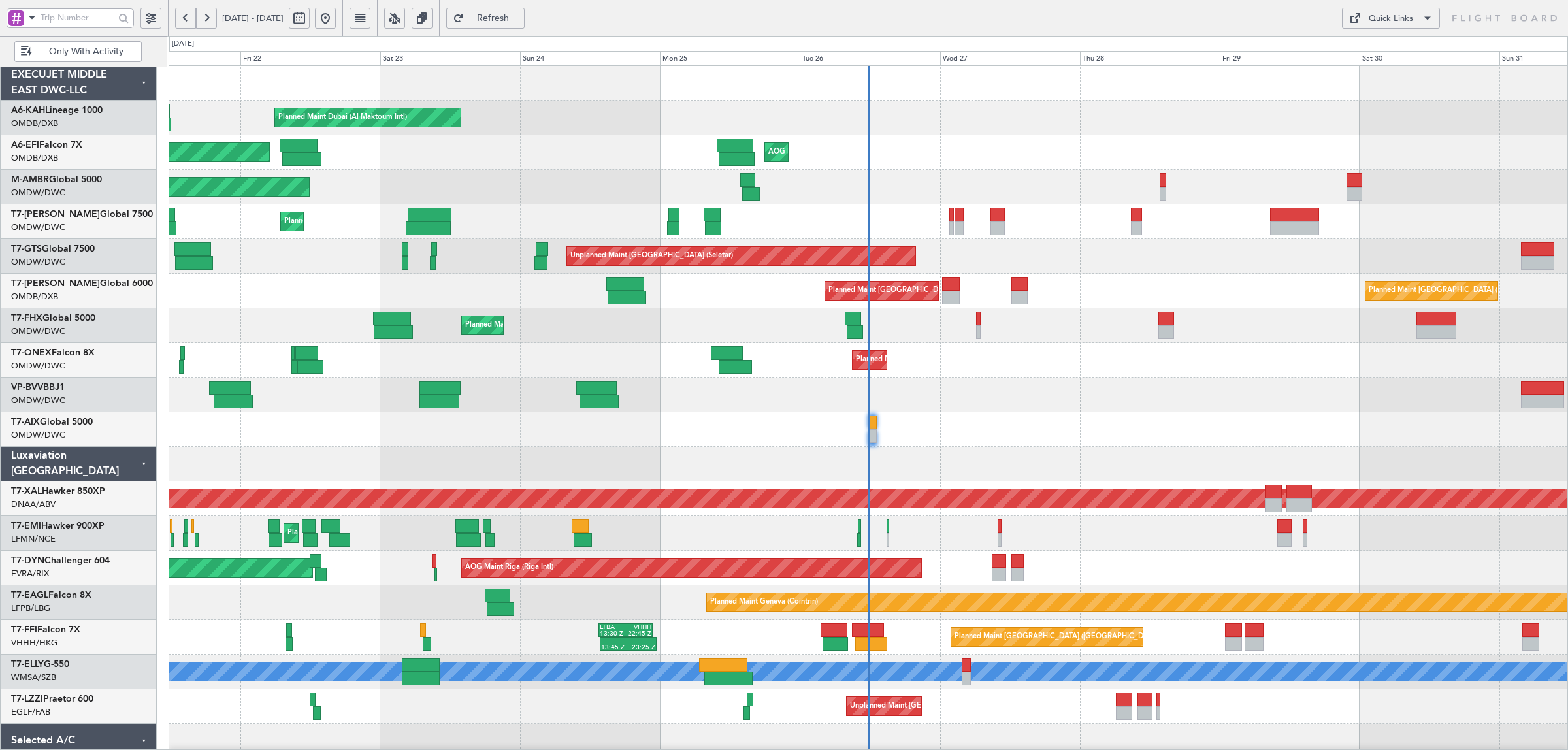
click at [32, 19] on span at bounding box center [32, 16] width 15 height 16
click at [48, 84] on span "A/C (Reg. or Type)" at bounding box center [66, 88] width 72 height 13
